Goal: Information Seeking & Learning: Learn about a topic

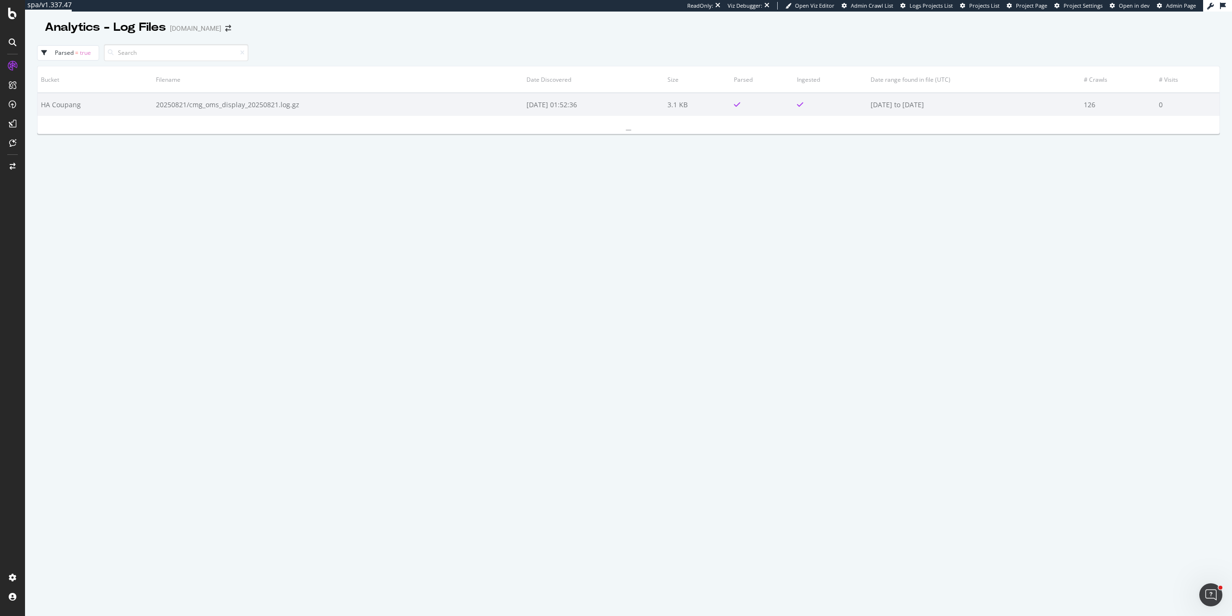
click at [650, 221] on div "Bucket Filename Date Discovered Size Parsed Ingested Date range found in file (…" at bounding box center [628, 368] width 1183 height 605
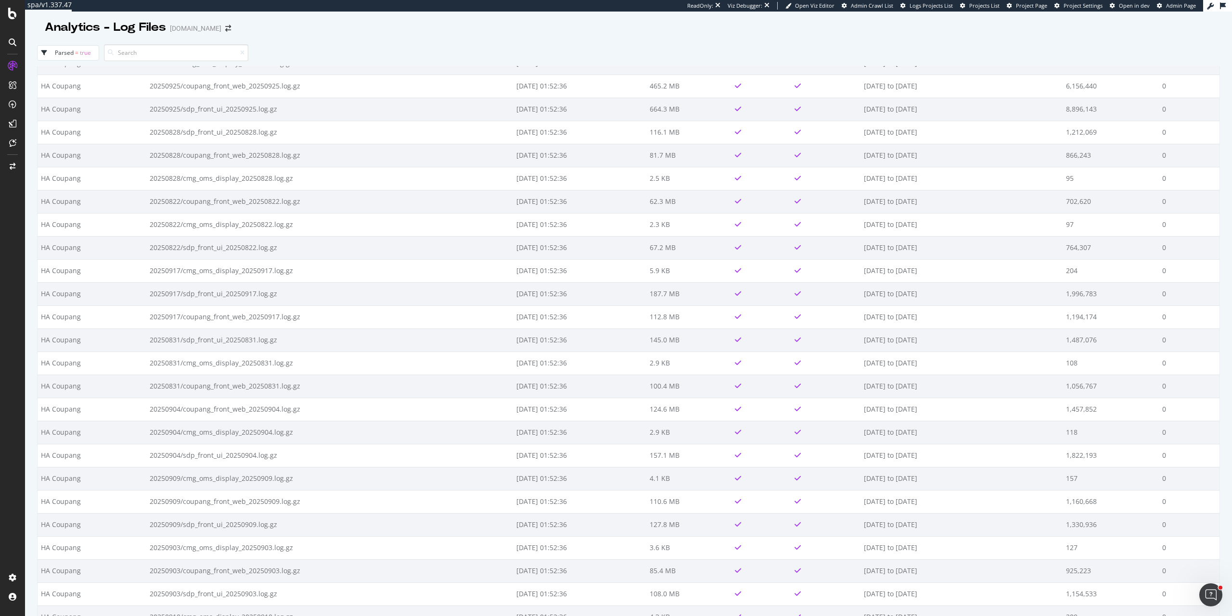
scroll to position [43, 0]
click at [53, 122] on div "LogAnalyzer" at bounding box center [55, 124] width 38 height 10
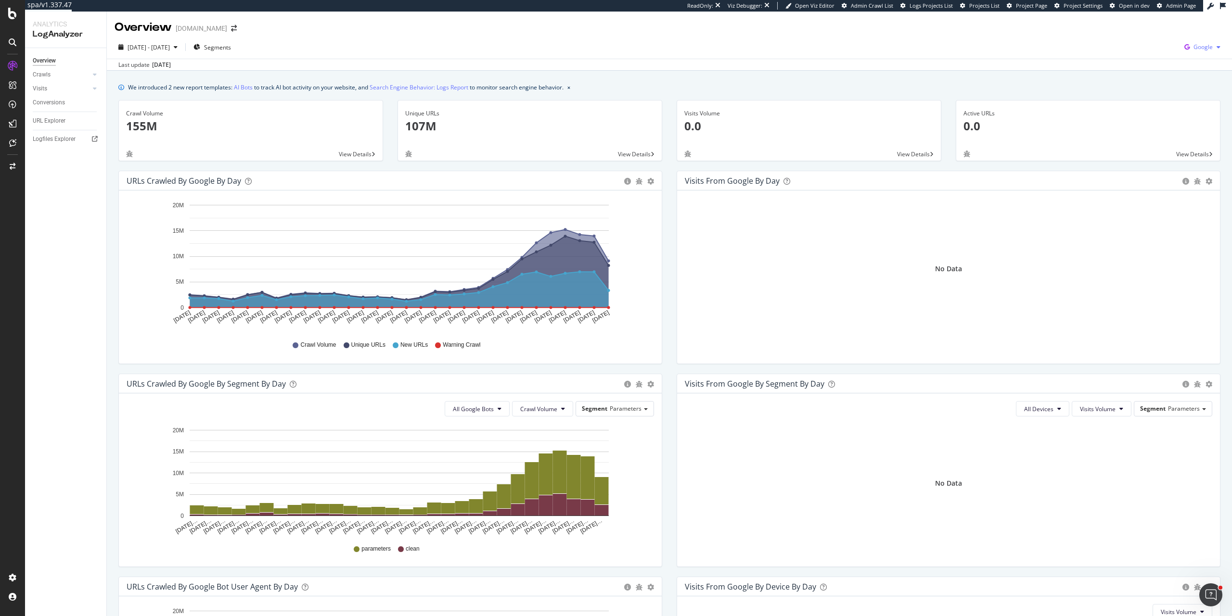
click at [1193, 49] on span "Google" at bounding box center [1202, 47] width 19 height 8
click at [1148, 38] on span "Bing" at bounding box center [1148, 38] width 36 height 9
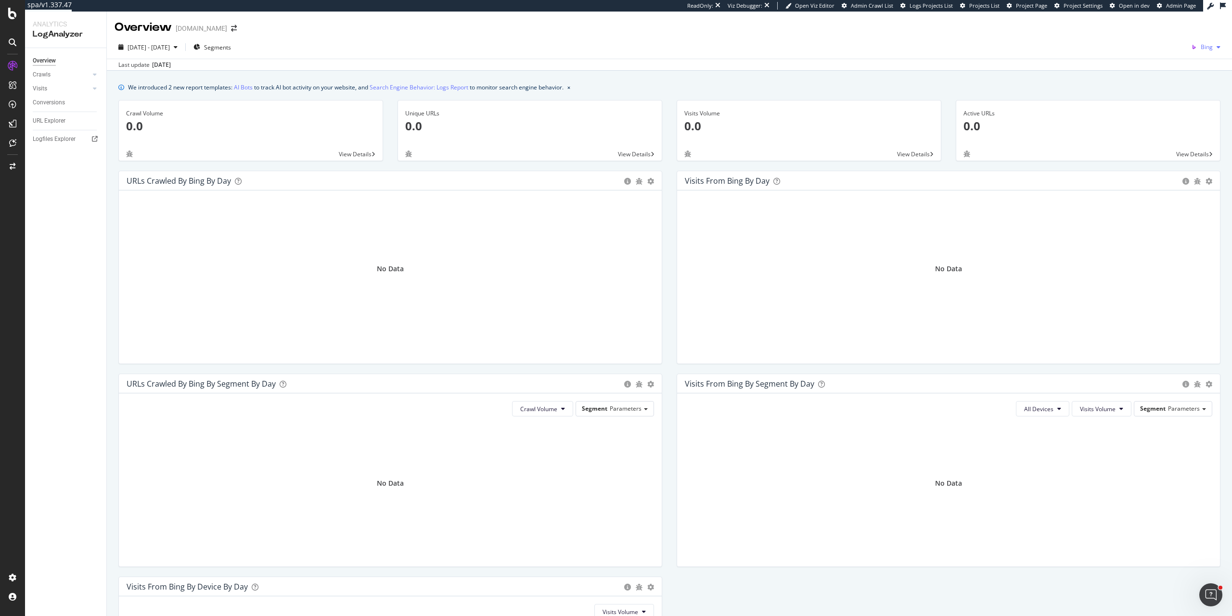
click at [1200, 47] on span "Bing" at bounding box center [1206, 47] width 12 height 8
click at [1159, 56] on span "OpenAI" at bounding box center [1154, 56] width 36 height 9
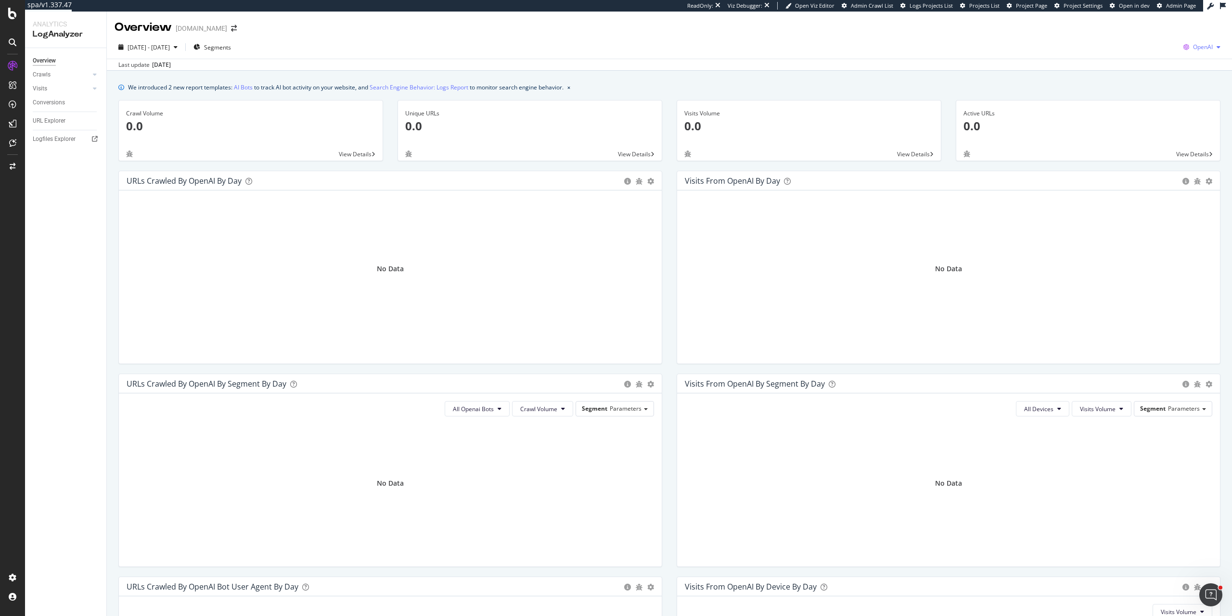
click at [1193, 48] on span "OpenAI" at bounding box center [1203, 47] width 20 height 8
click at [1155, 77] on span "Other AI Bots" at bounding box center [1146, 74] width 36 height 9
click at [1177, 50] on span "Other AI Bots" at bounding box center [1195, 47] width 36 height 8
click at [1177, 68] on div "Google" at bounding box center [1189, 66] width 68 height 14
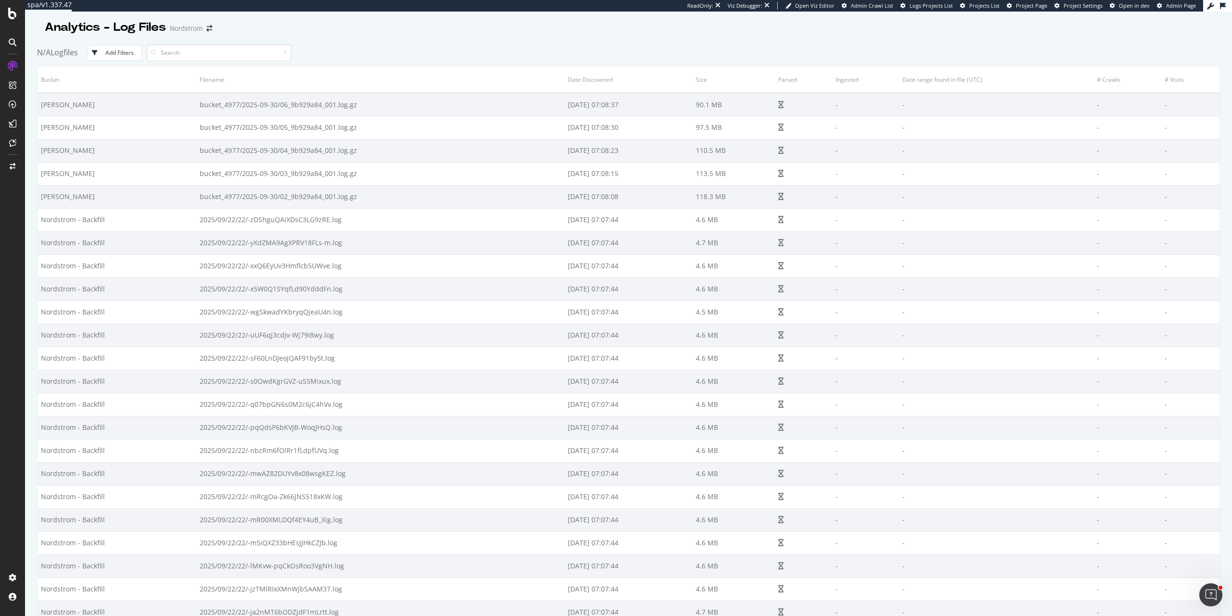
click at [605, 48] on div "N/A Logfiles Add Filters" at bounding box center [628, 52] width 1183 height 26
